Goal: Information Seeking & Learning: Learn about a topic

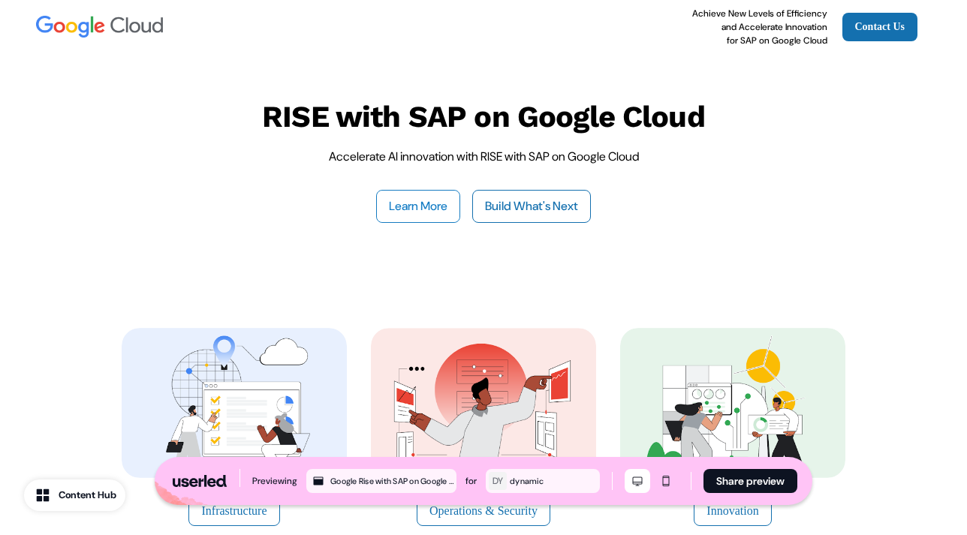
click at [413, 201] on button "Learn More" at bounding box center [418, 206] width 84 height 33
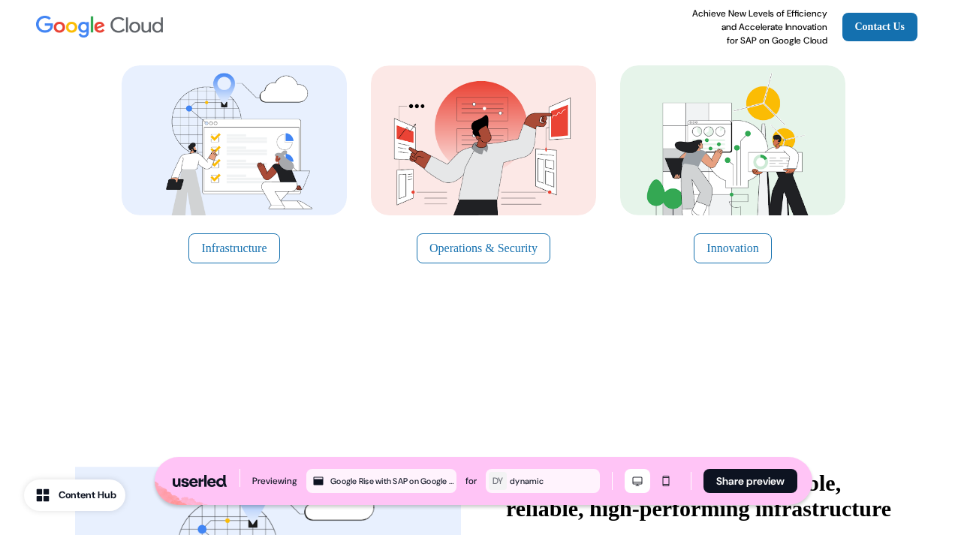
scroll to position [268, 0]
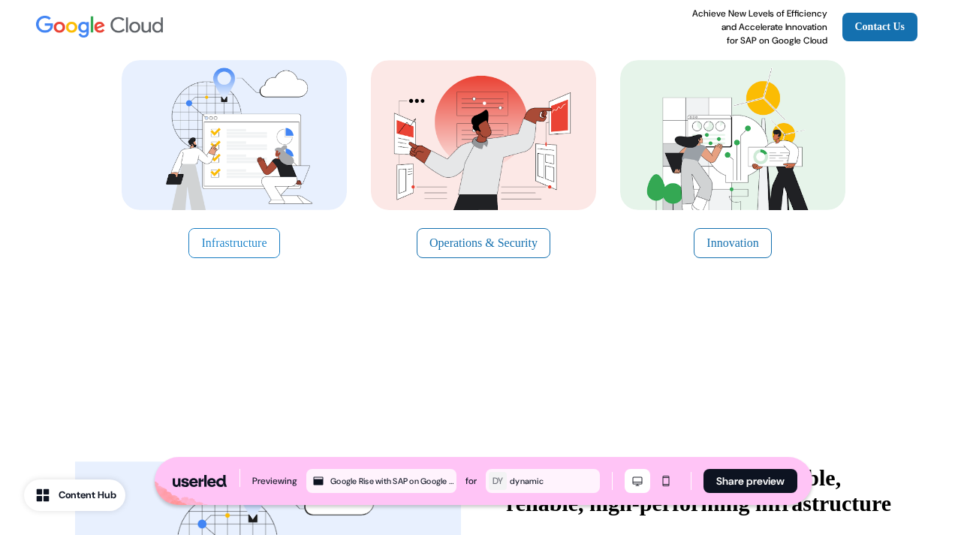
click at [253, 233] on button "Infrastructure" at bounding box center [233, 243] width 91 height 30
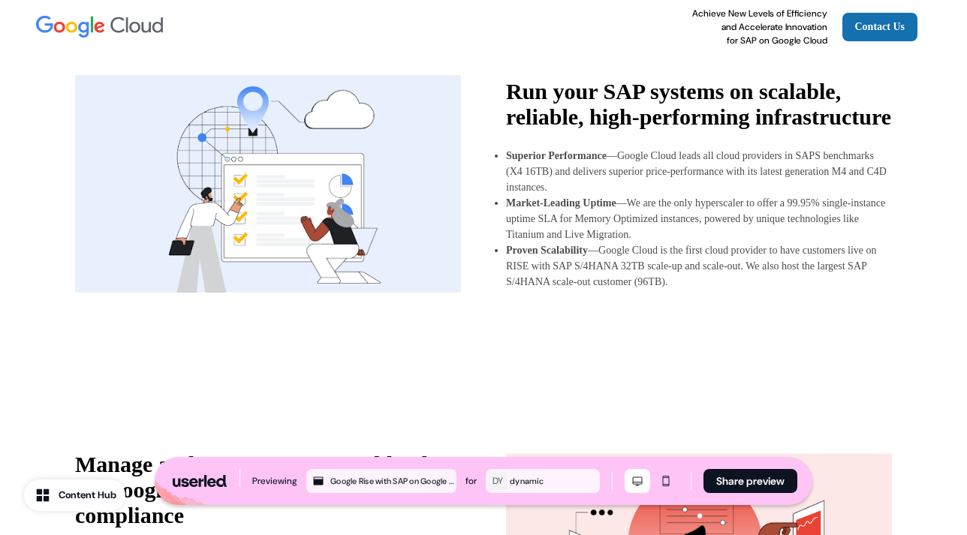
scroll to position [659, 0]
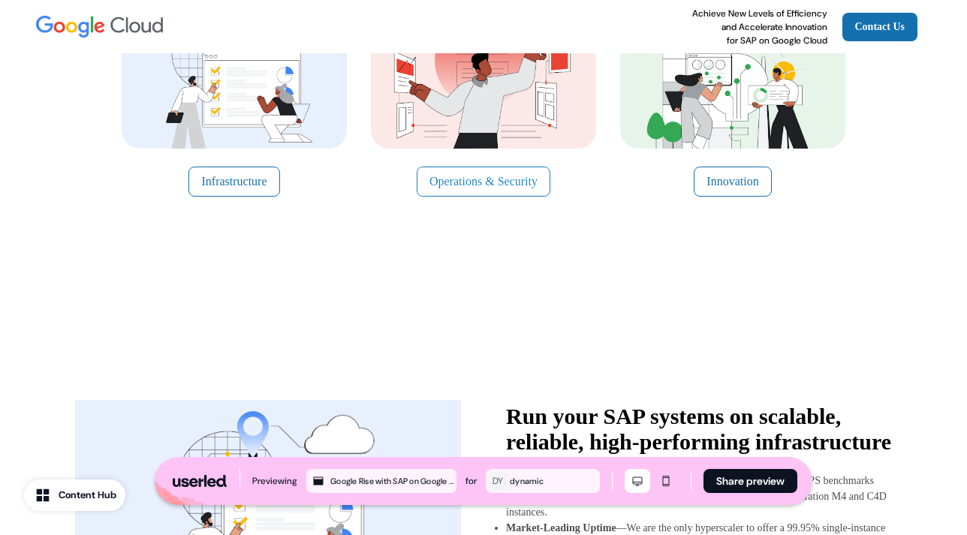
click at [483, 172] on button "Operations & Security" at bounding box center [484, 182] width 134 height 30
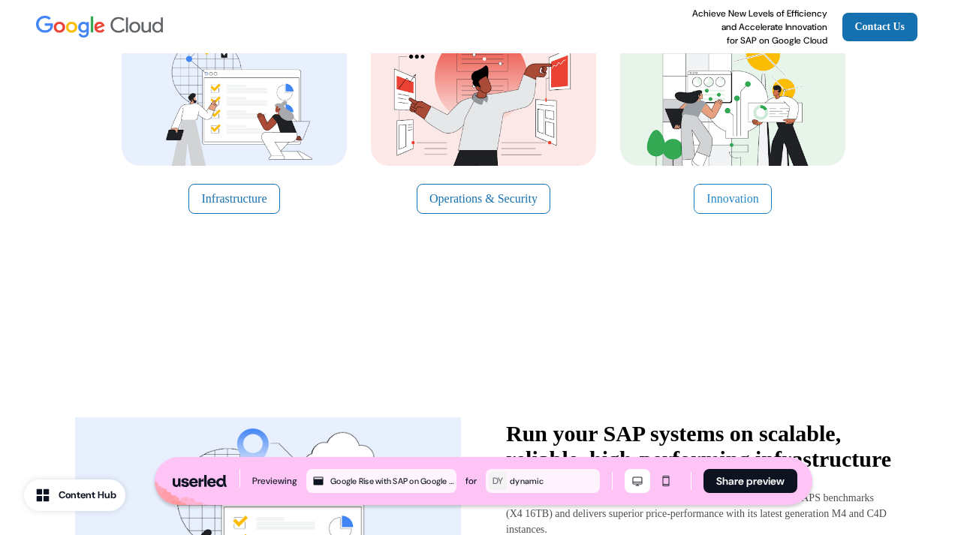
click at [719, 189] on button "Innovation" at bounding box center [732, 199] width 77 height 30
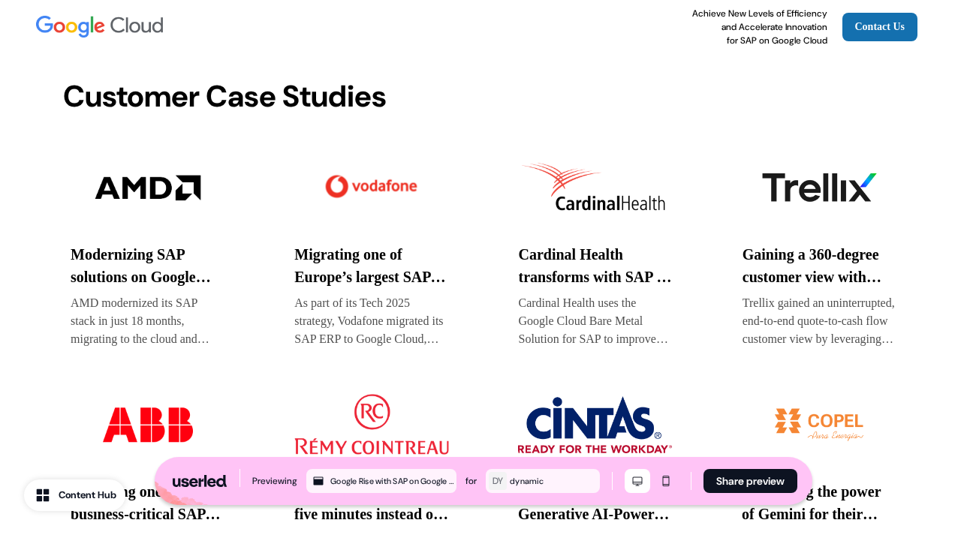
scroll to position [2663, 0]
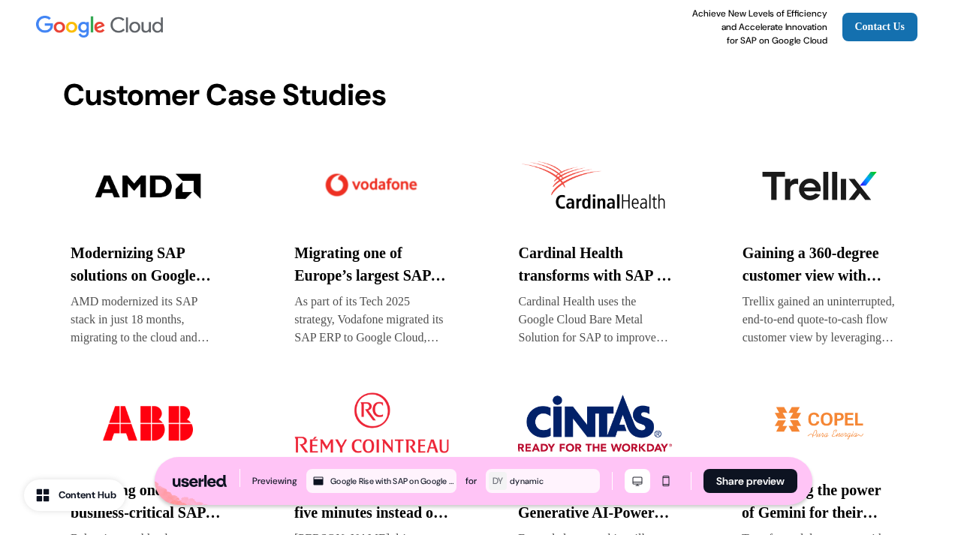
click at [360, 179] on img at bounding box center [371, 186] width 154 height 75
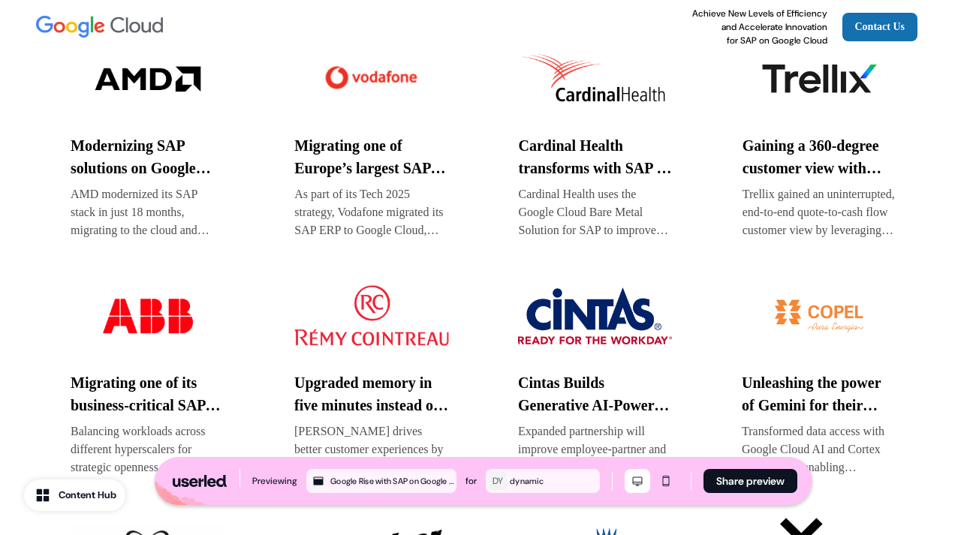
scroll to position [2771, 0]
click at [794, 303] on img at bounding box center [819, 315] width 155 height 75
click at [573, 80] on img at bounding box center [596, 78] width 154 height 75
click at [818, 77] on img at bounding box center [820, 78] width 154 height 75
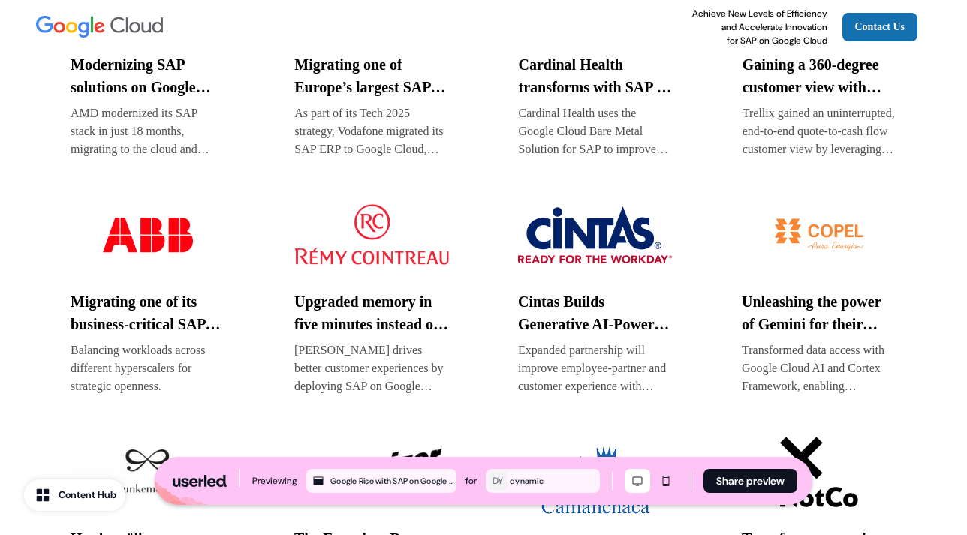
scroll to position [2852, 0]
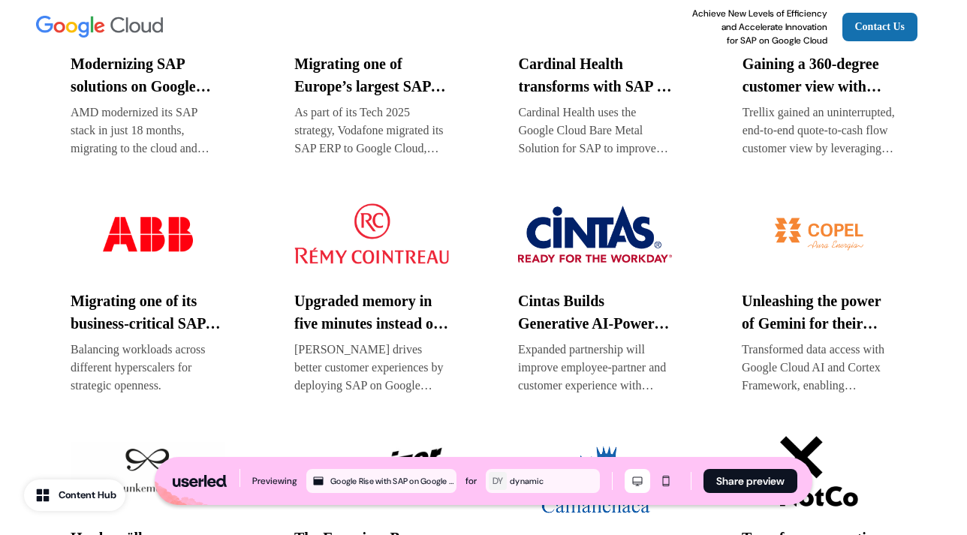
click at [162, 230] on img at bounding box center [148, 234] width 155 height 75
click at [369, 223] on img at bounding box center [371, 234] width 155 height 75
click at [589, 228] on img at bounding box center [595, 234] width 155 height 75
click at [802, 225] on img at bounding box center [819, 234] width 155 height 75
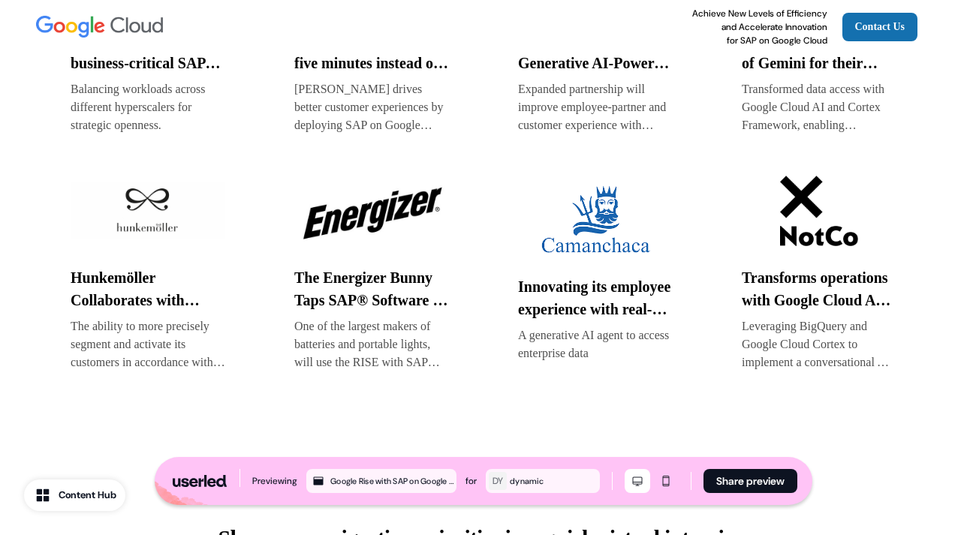
scroll to position [3114, 0]
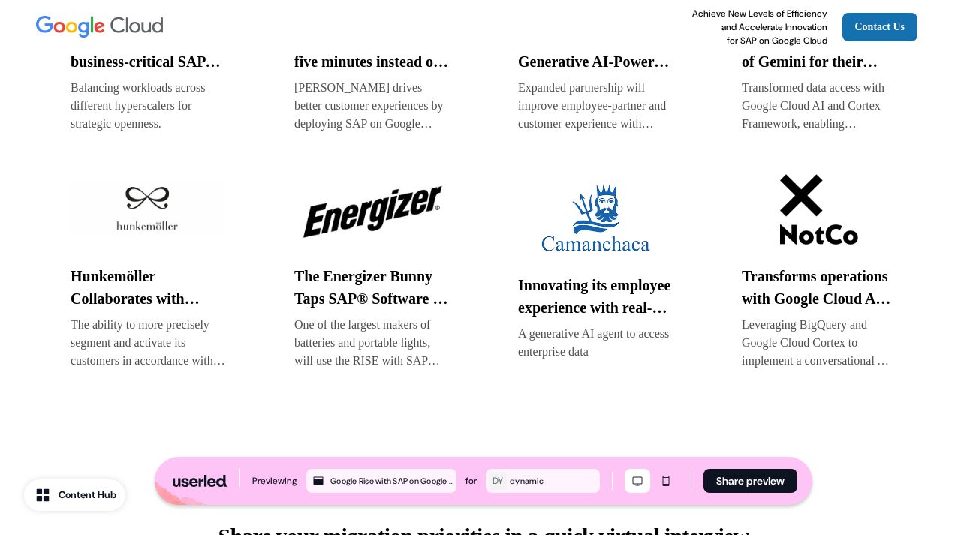
click at [138, 210] on img at bounding box center [148, 209] width 155 height 75
click at [381, 211] on img at bounding box center [371, 209] width 155 height 75
click at [592, 200] on img at bounding box center [595, 218] width 155 height 75
click at [807, 207] on img at bounding box center [819, 209] width 155 height 75
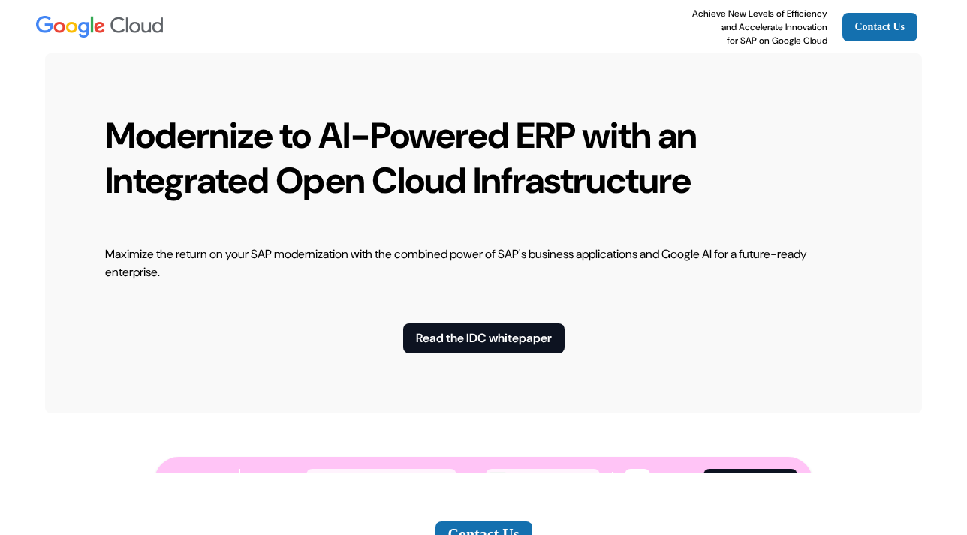
scroll to position [4362, 0]
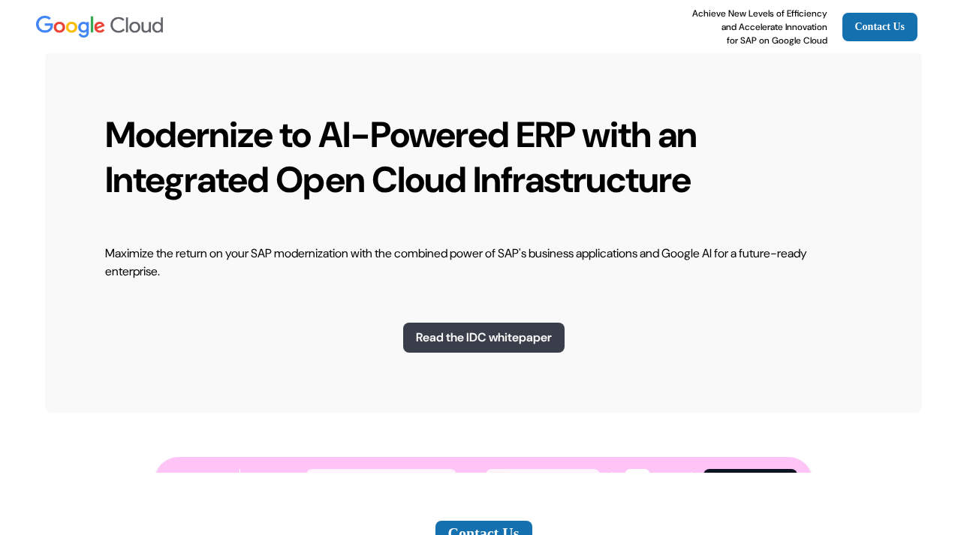
click at [500, 333] on button "Read the IDC whitepaper" at bounding box center [483, 338] width 161 height 30
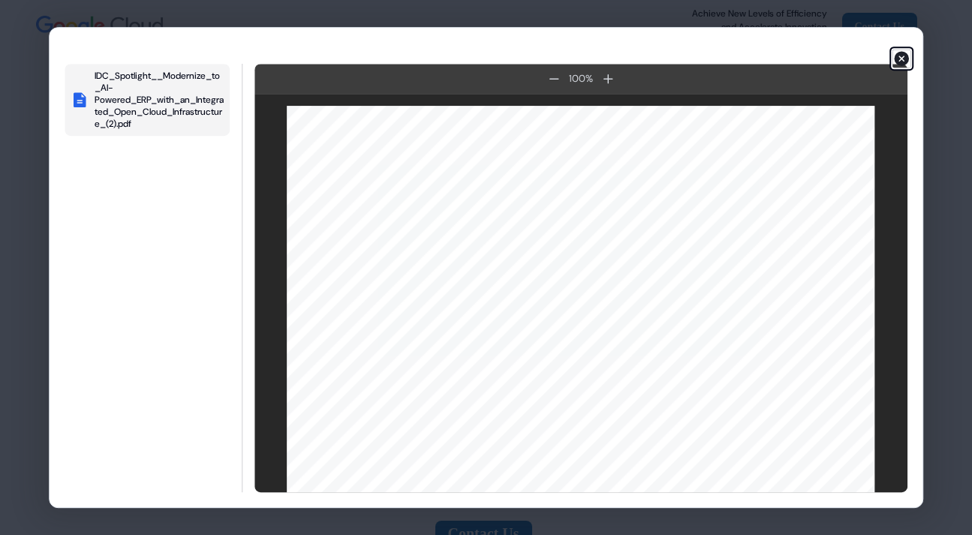
click at [902, 52] on icon "button" at bounding box center [902, 58] width 15 height 15
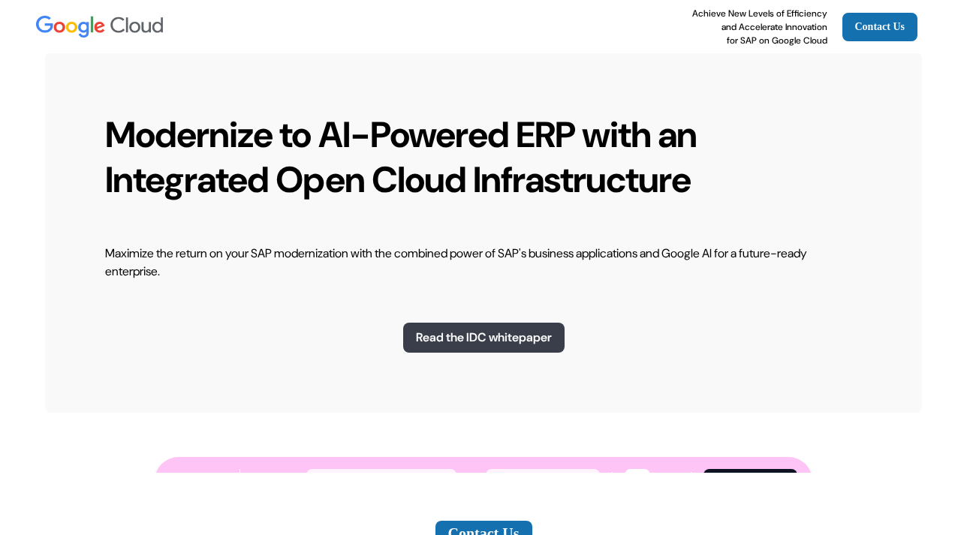
click at [460, 333] on button "Read the IDC whitepaper" at bounding box center [483, 338] width 161 height 30
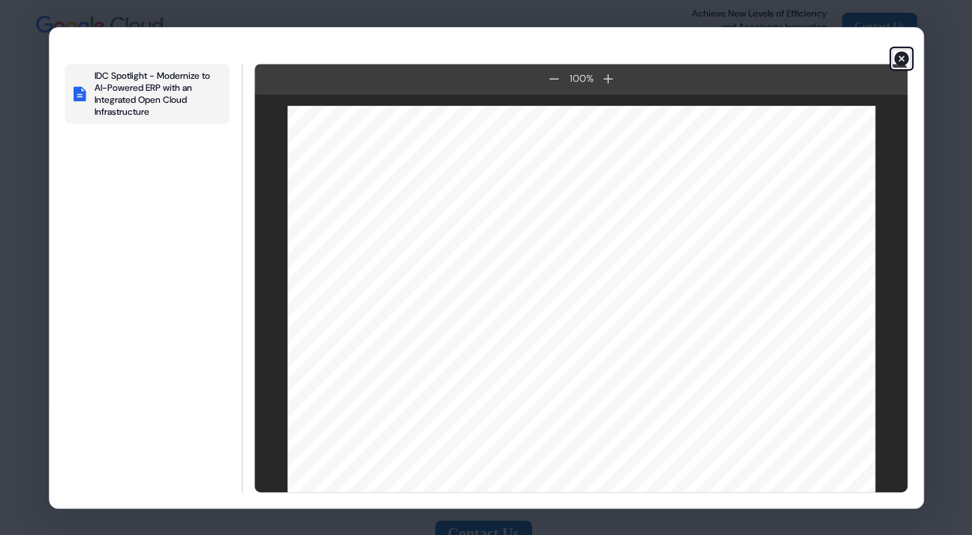
click at [902, 56] on icon "button" at bounding box center [902, 58] width 15 height 15
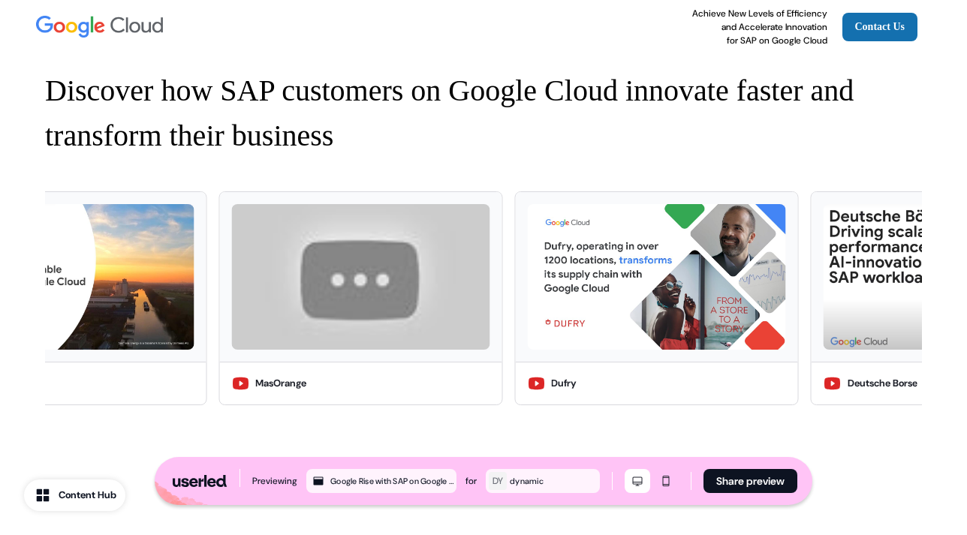
scroll to position [2142, 0]
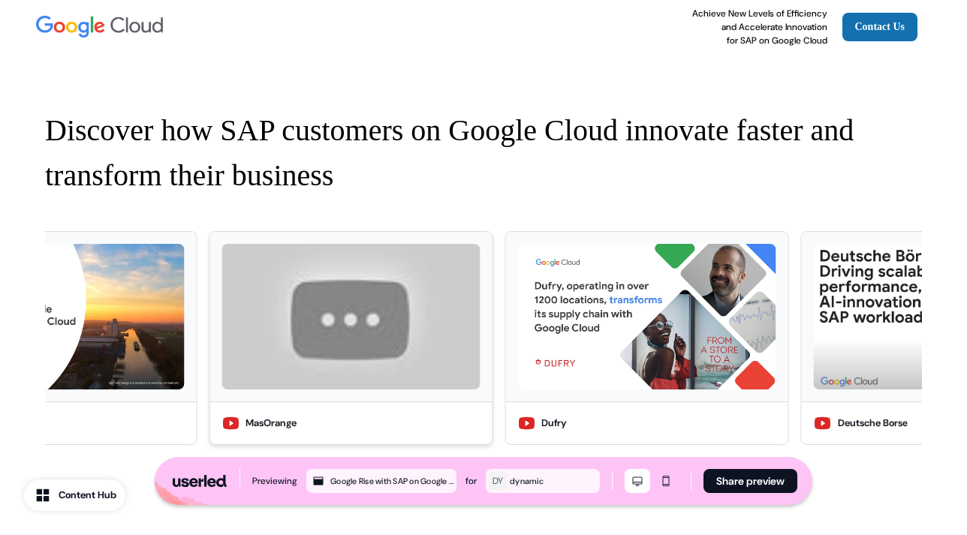
click at [337, 287] on img at bounding box center [351, 317] width 258 height 146
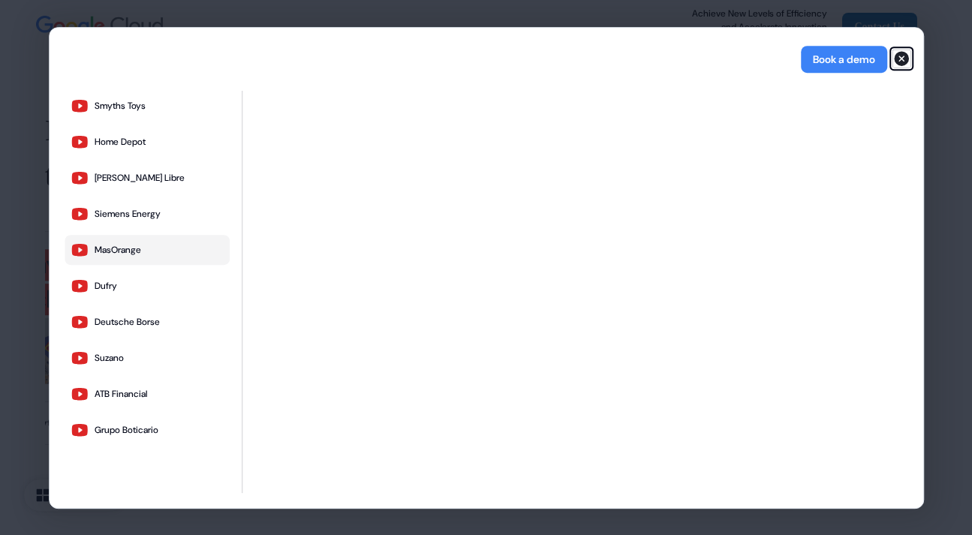
click at [904, 54] on icon "button" at bounding box center [902, 58] width 15 height 15
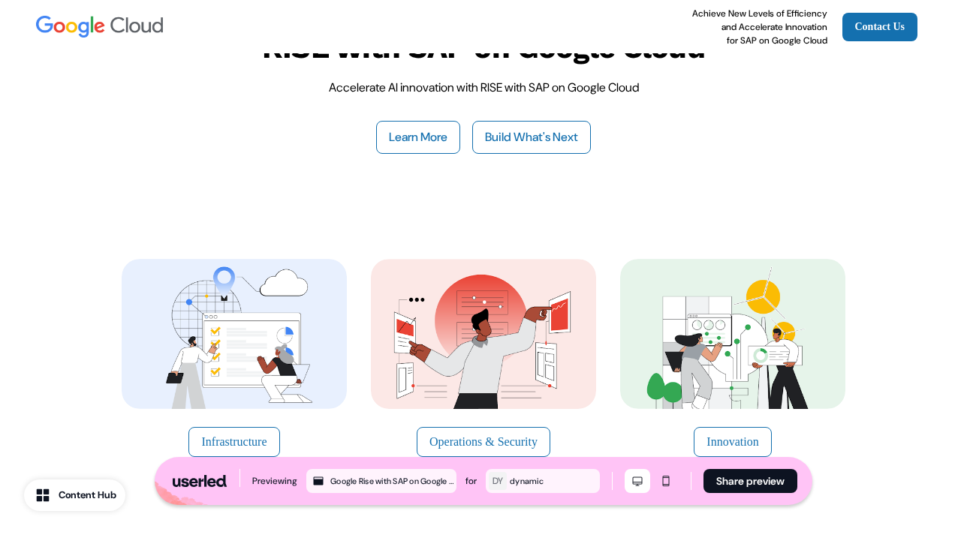
scroll to position [0, 0]
